Goal: Navigation & Orientation: Find specific page/section

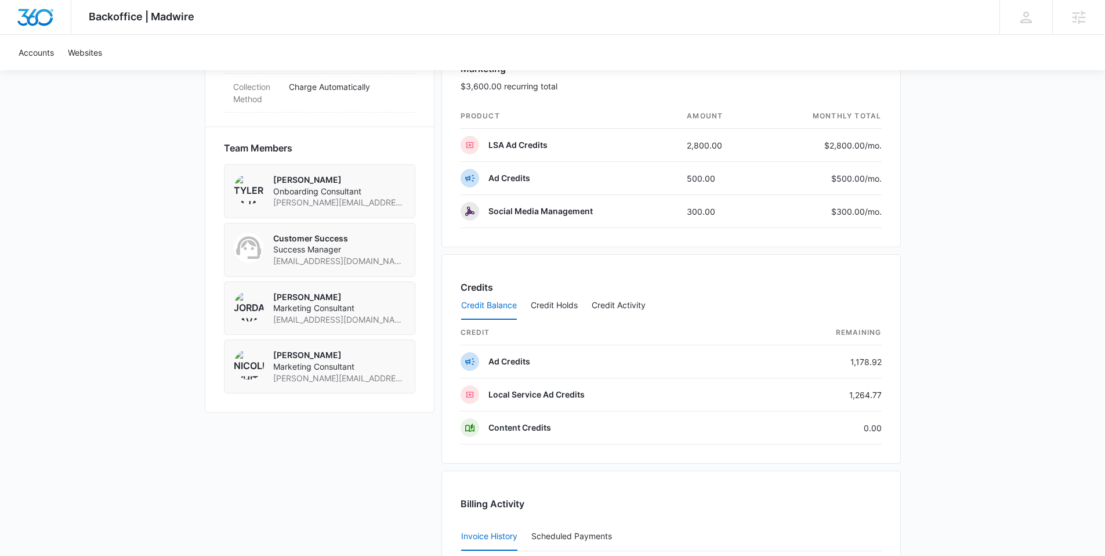
scroll to position [786, 0]
